Goal: Navigation & Orientation: Find specific page/section

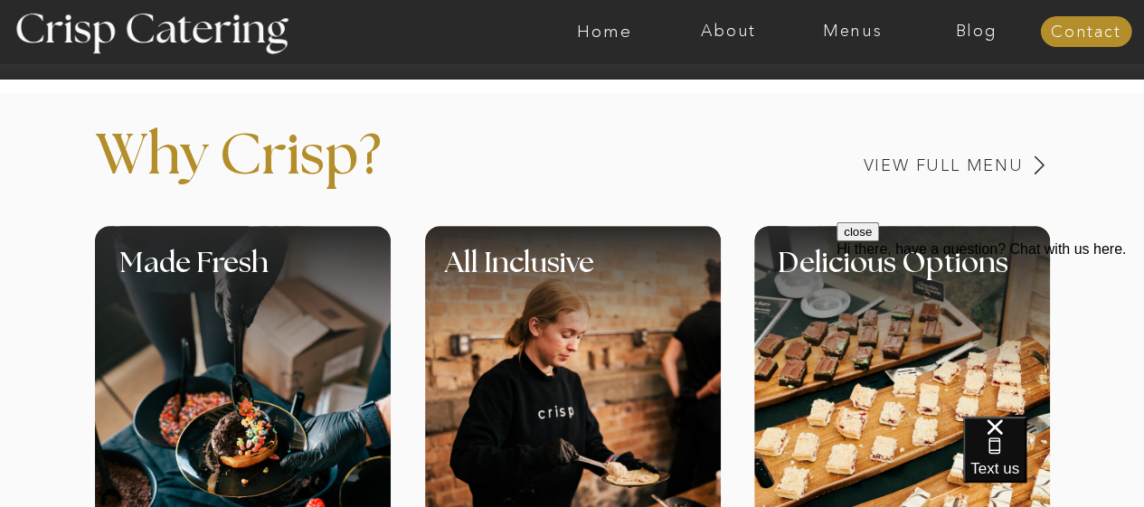
scroll to position [673, 0]
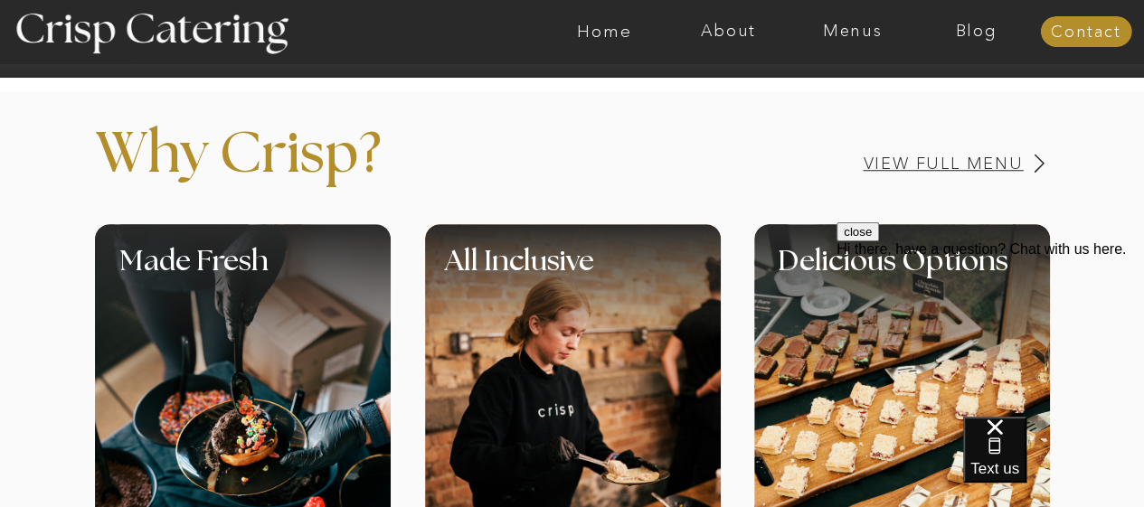
click at [894, 169] on h3 "View Full Menu" at bounding box center [880, 164] width 287 height 17
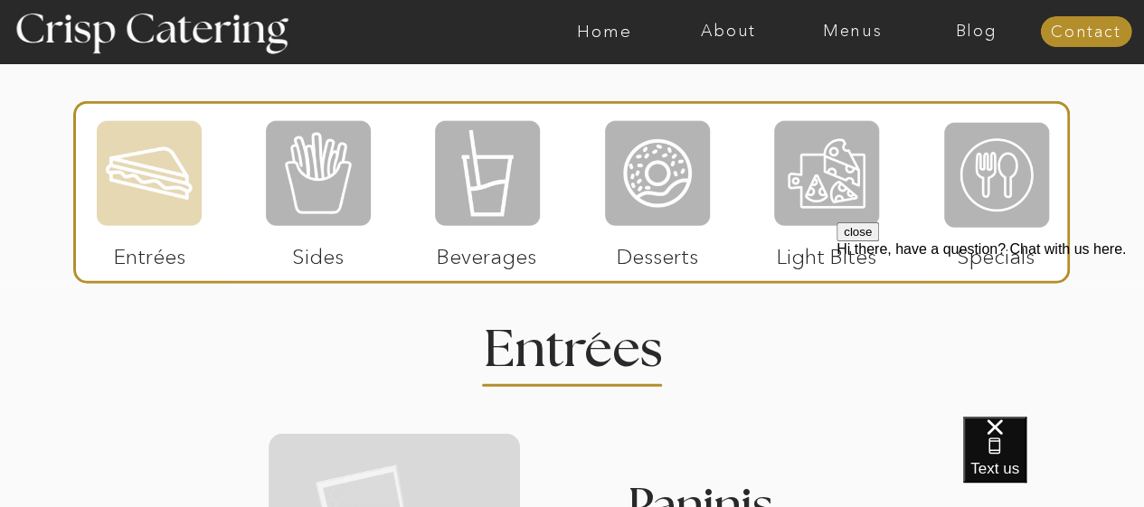
scroll to position [2181, 0]
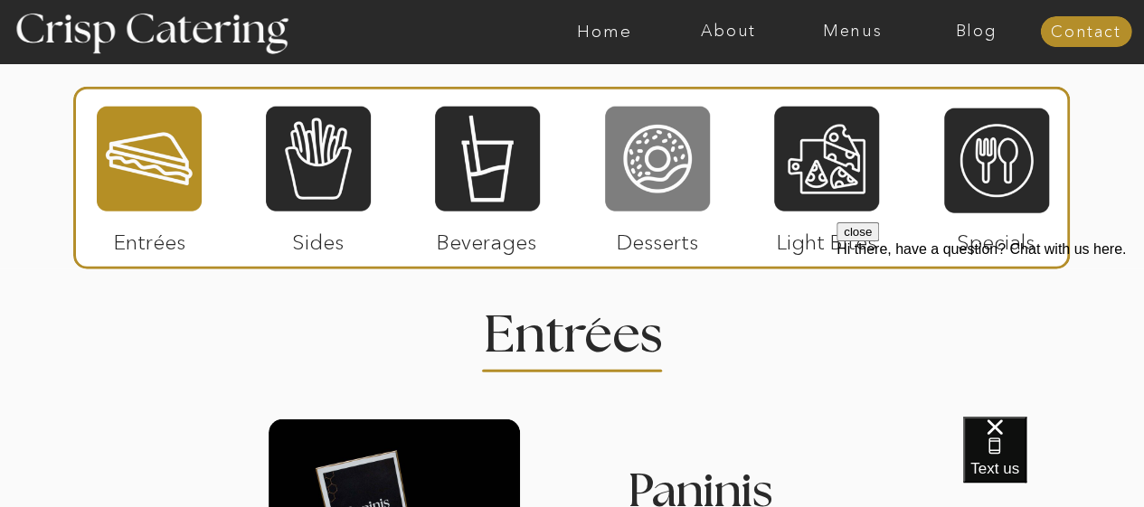
click at [695, 166] on div at bounding box center [657, 159] width 105 height 109
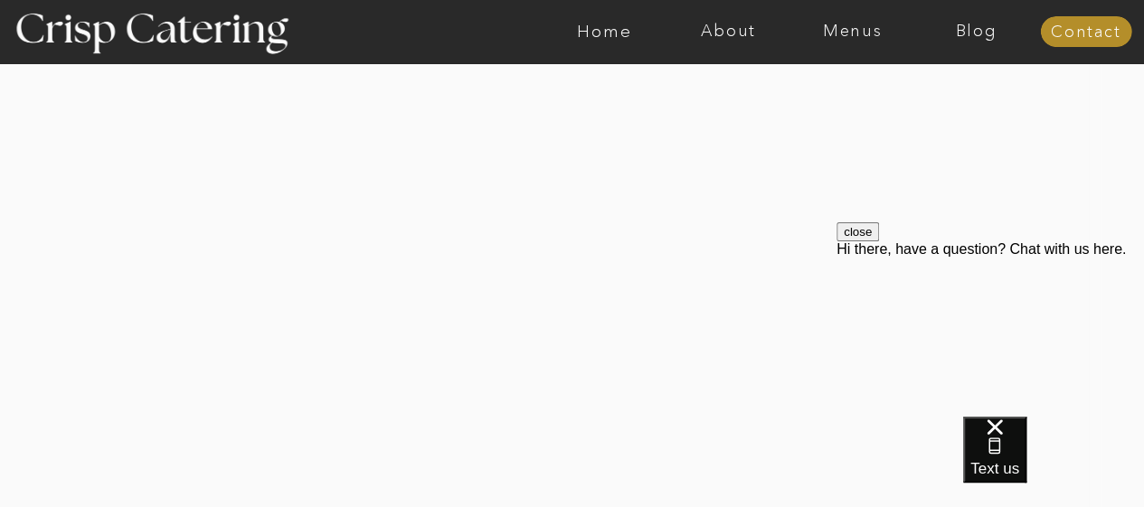
scroll to position [3754, 0]
click at [852, 33] on nav "Menus" at bounding box center [853, 32] width 124 height 18
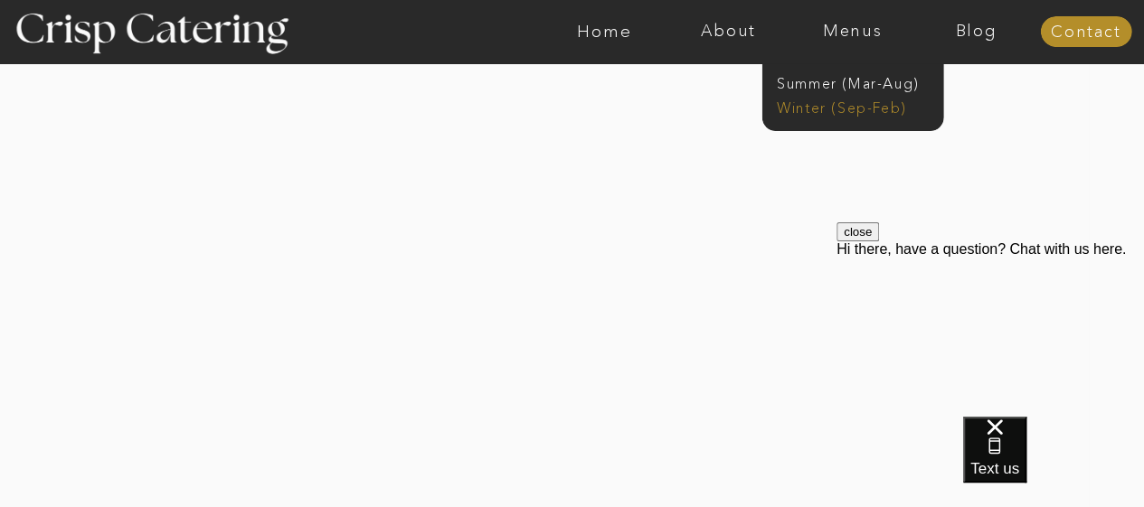
click at [822, 108] on nav "Winter (Sep-Feb)" at bounding box center [851, 106] width 148 height 17
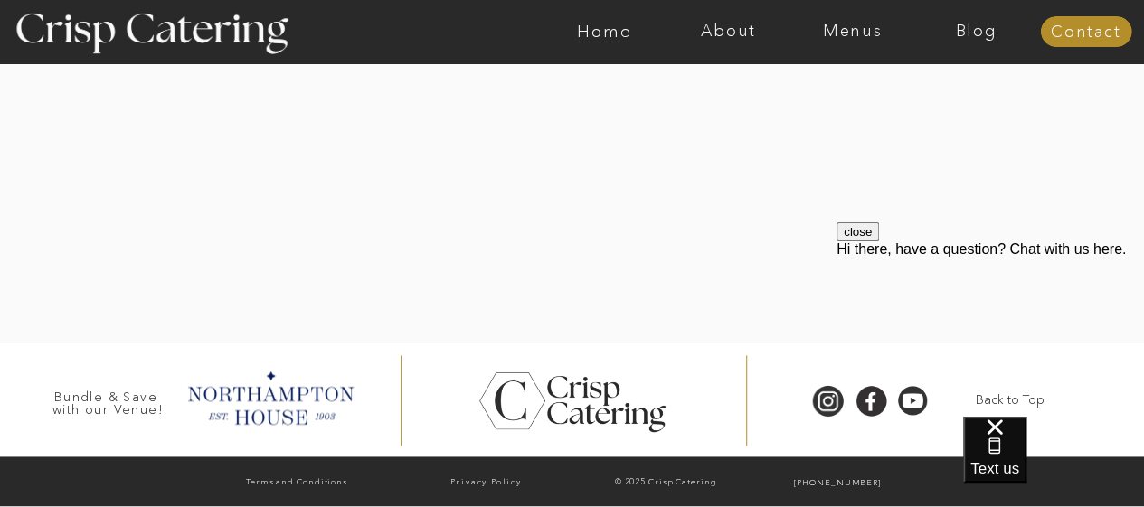
scroll to position [4451, 0]
